Goal: Navigation & Orientation: Find specific page/section

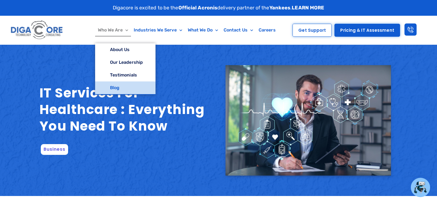
click at [116, 87] on link "Blog" at bounding box center [125, 87] width 60 height 13
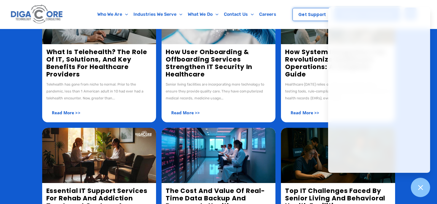
scroll to position [138, 0]
